Goal: Go to known website: Go to known website

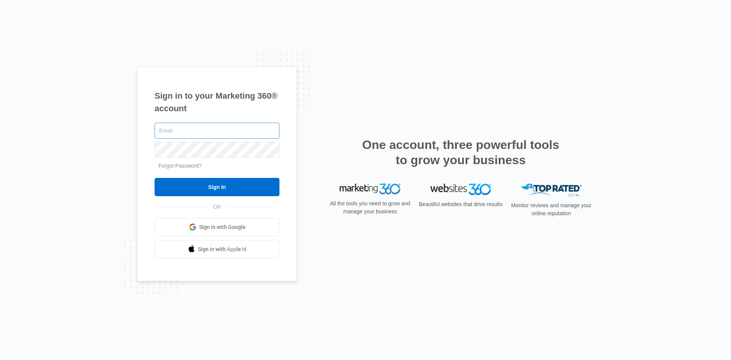
drag, startPoint x: 0, startPoint y: 0, endPoint x: 217, endPoint y: 130, distance: 252.7
click at [217, 130] on input "text" at bounding box center [217, 131] width 125 height 16
type input "[EMAIL_ADDRESS][DOMAIN_NAME]"
click at [155, 178] on input "Sign In" at bounding box center [217, 187] width 125 height 18
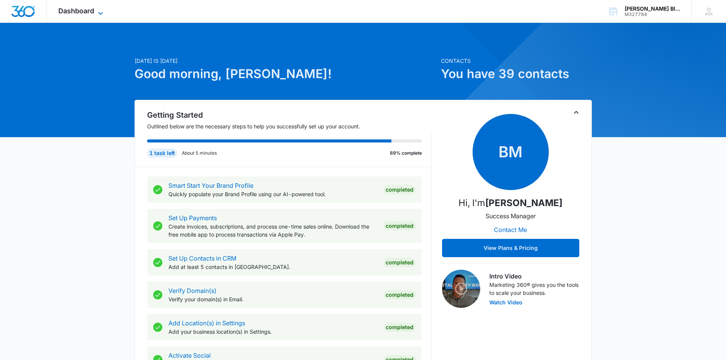
click at [66, 10] on span "Dashboard" at bounding box center [76, 11] width 36 height 8
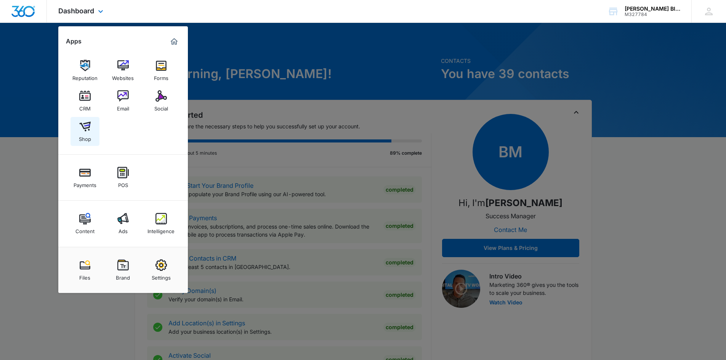
click at [88, 139] on div "Shop" at bounding box center [85, 137] width 12 height 10
